Goal: Find specific page/section: Find specific page/section

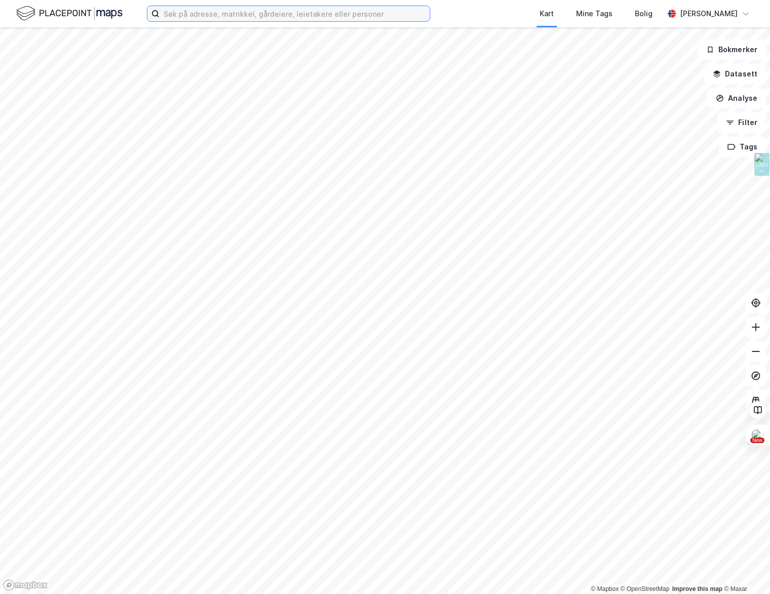
click at [178, 12] on input at bounding box center [295, 13] width 270 height 15
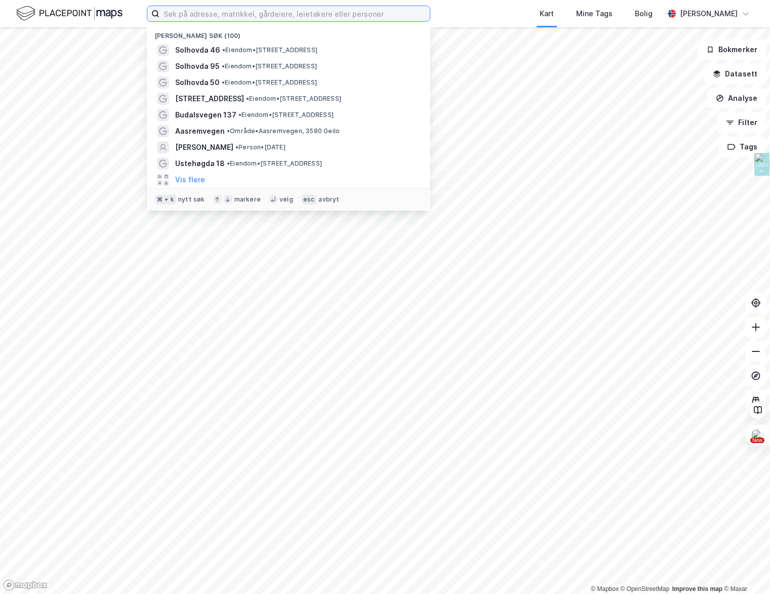
paste input "[STREET_ADDRESS]"
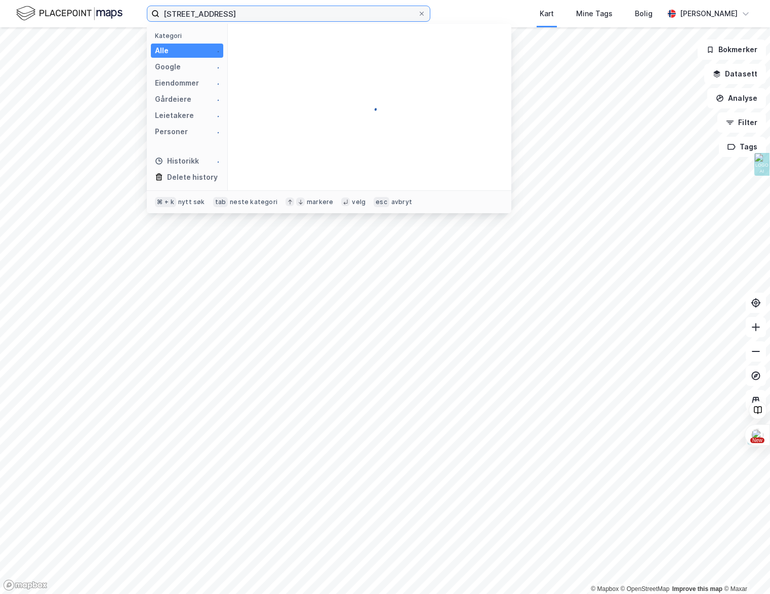
type input "[STREET_ADDRESS]"
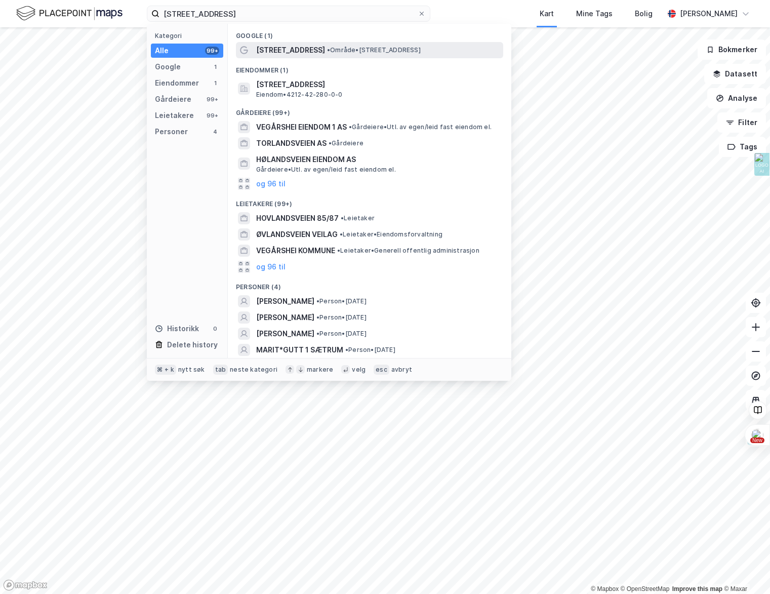
click at [273, 47] on span "[STREET_ADDRESS]" at bounding box center [290, 50] width 69 height 12
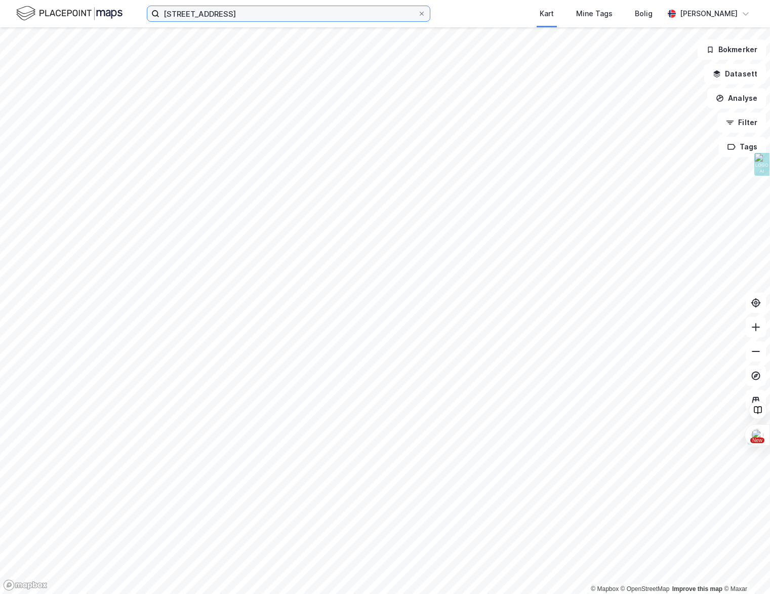
click at [309, 13] on input "[STREET_ADDRESS]" at bounding box center [289, 13] width 258 height 15
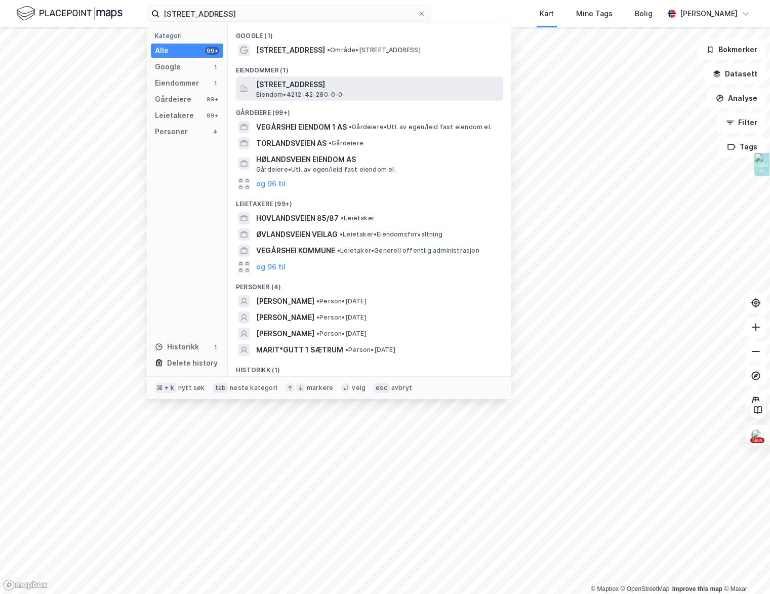
click at [303, 85] on span "[STREET_ADDRESS]" at bounding box center [377, 84] width 243 height 12
